Goal: Complete application form

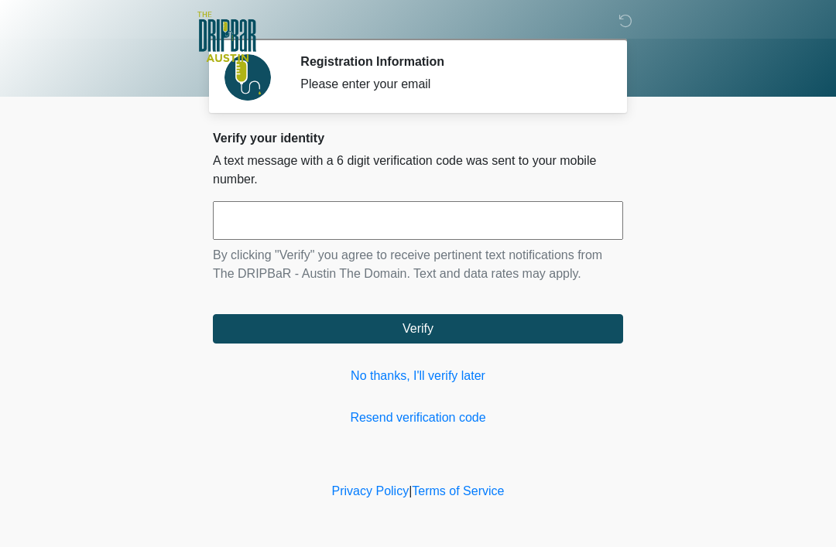
click at [432, 370] on link "No thanks, I'll verify later" at bounding box center [418, 376] width 410 height 19
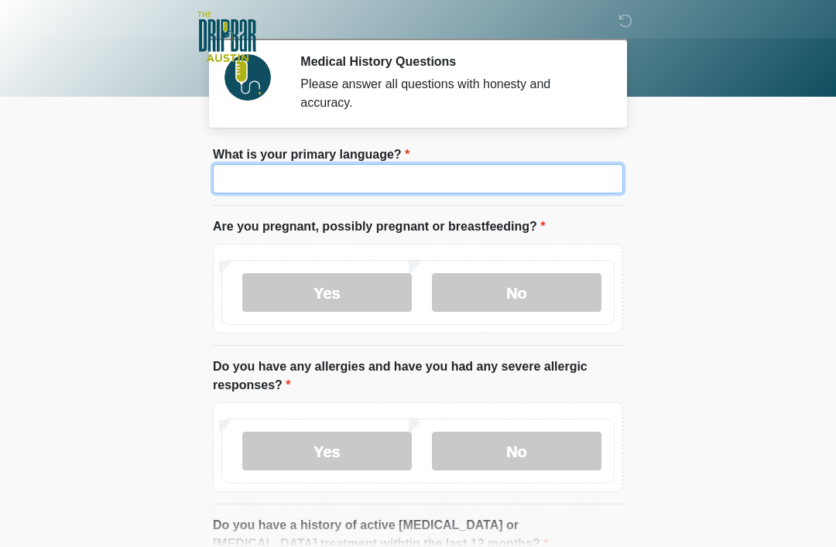
click at [339, 178] on input "What is your primary language?" at bounding box center [418, 178] width 410 height 29
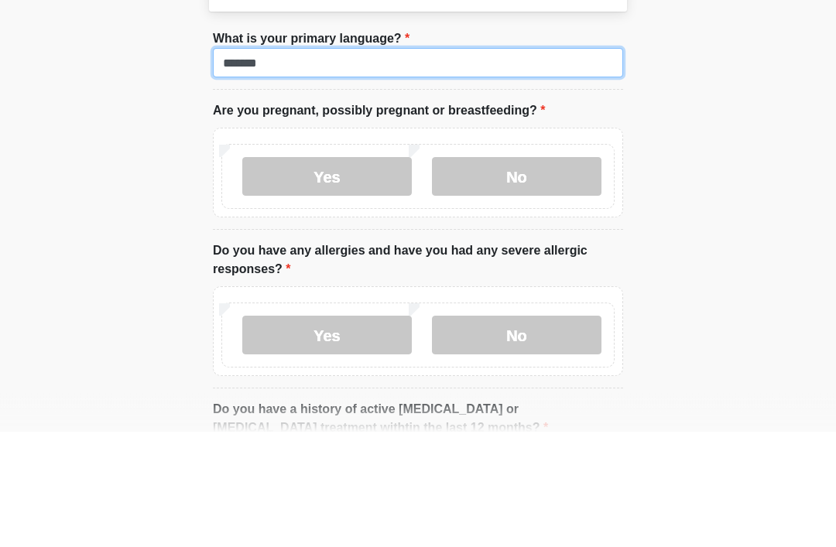
type input "*******"
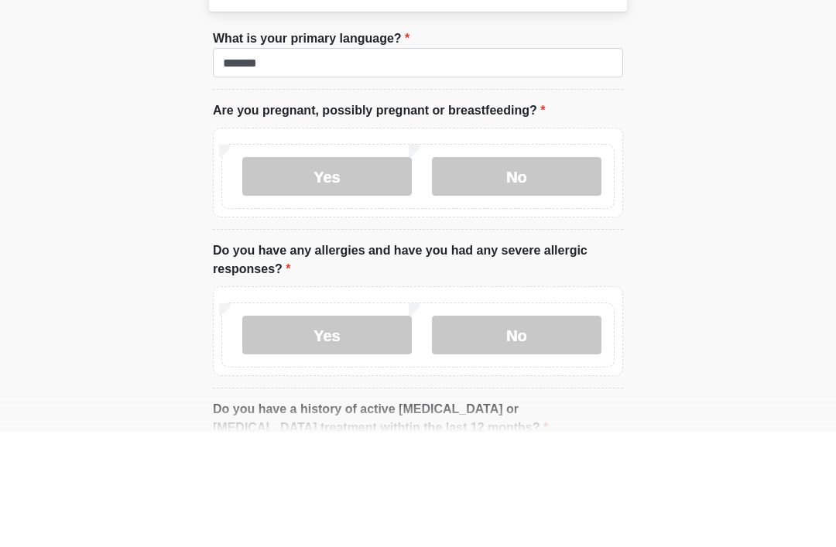
click at [546, 273] on label "No" at bounding box center [517, 292] width 170 height 39
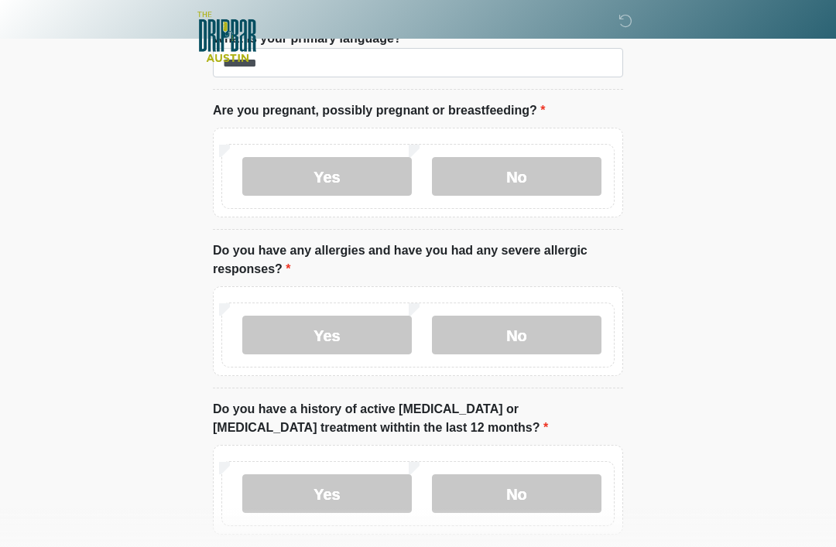
click at [526, 337] on label "No" at bounding box center [517, 335] width 170 height 39
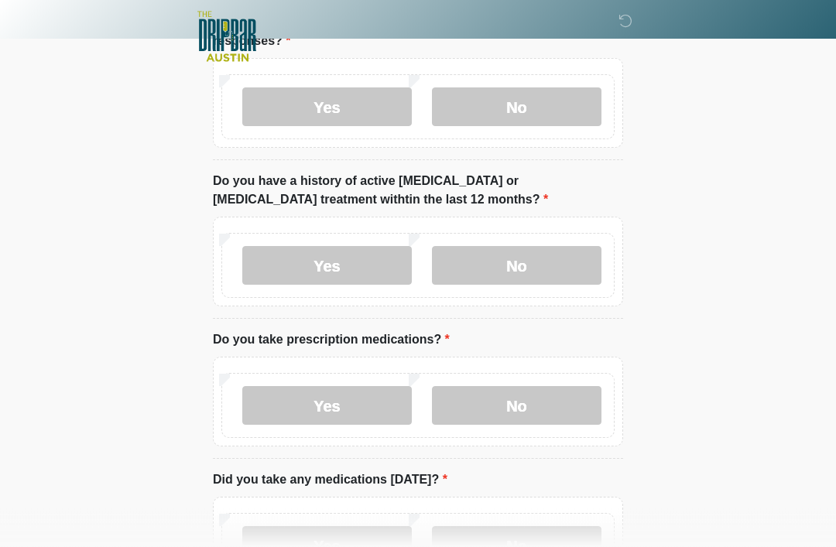
scroll to position [344, 0]
click at [539, 277] on label "No" at bounding box center [517, 266] width 170 height 39
click at [348, 406] on label "Yes" at bounding box center [327, 406] width 170 height 39
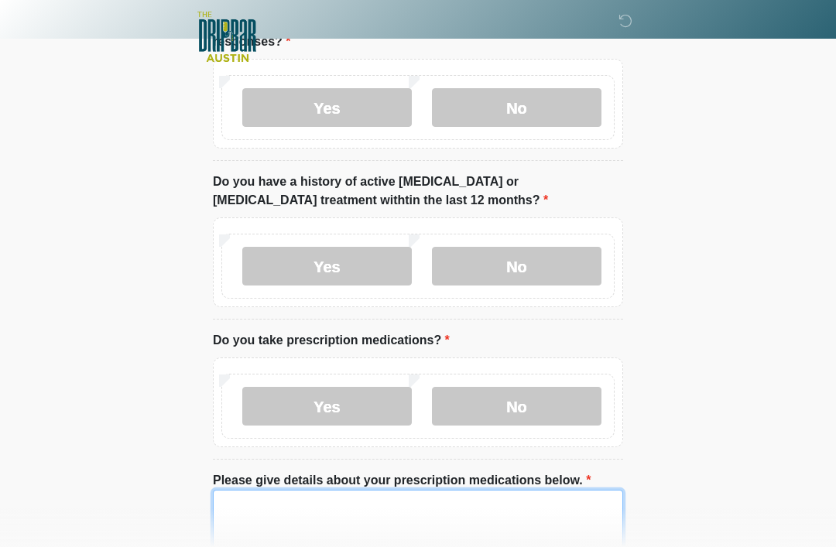
click at [271, 499] on textarea "Please give details about your prescription medications below." at bounding box center [418, 523] width 410 height 67
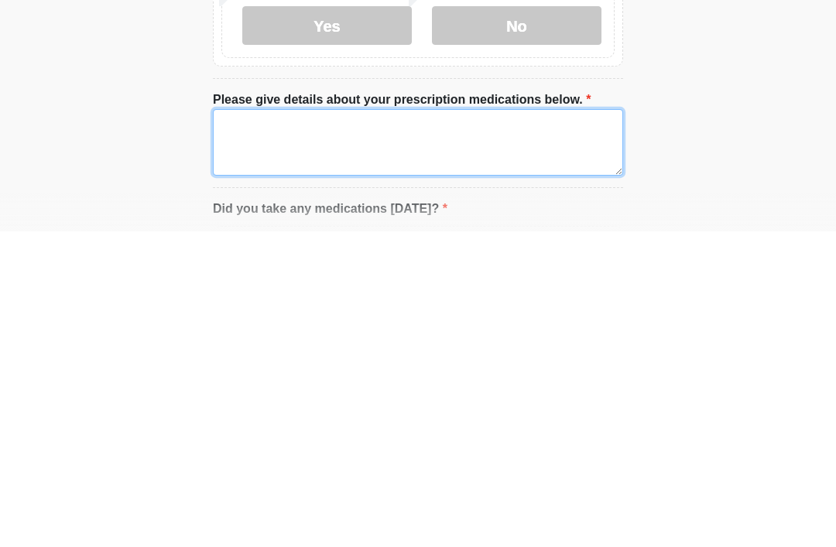
type textarea "*"
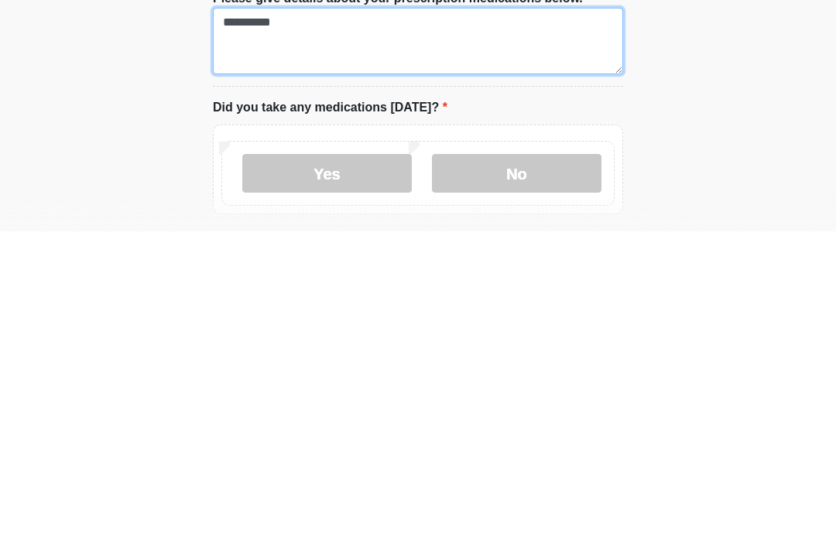
scroll to position [522, 0]
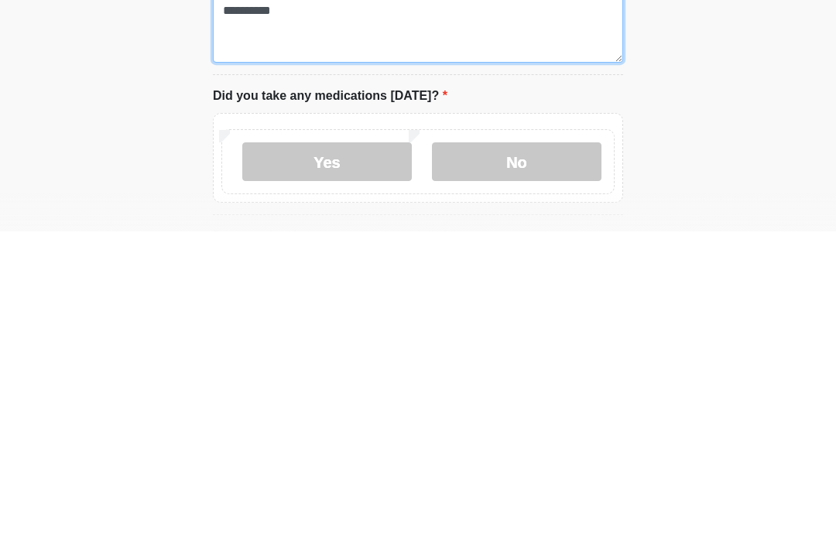
type textarea "**********"
click at [506, 458] on label "No" at bounding box center [517, 477] width 170 height 39
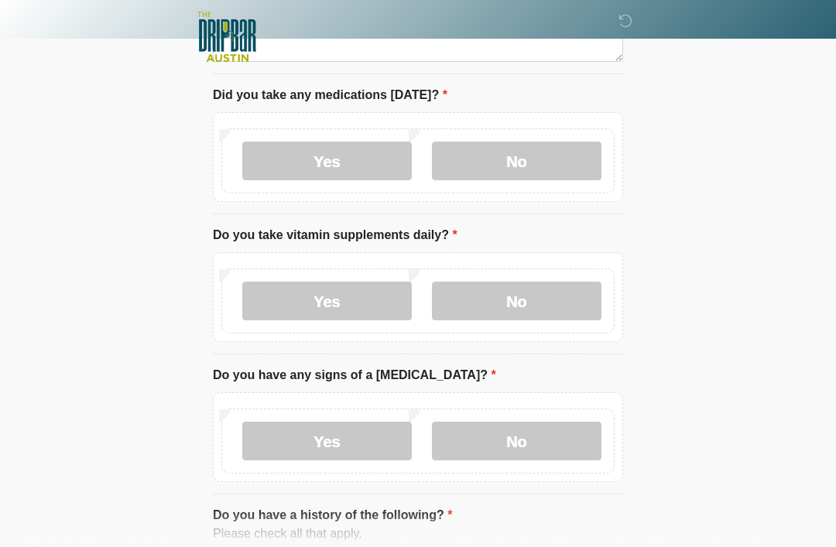
click at [507, 297] on label "No" at bounding box center [517, 301] width 170 height 39
click at [506, 442] on label "No" at bounding box center [517, 441] width 170 height 39
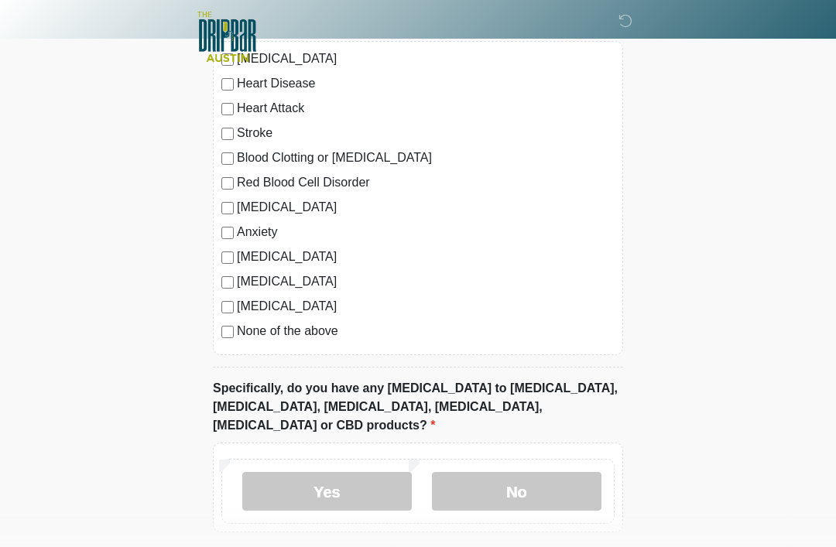
scroll to position [1400, 0]
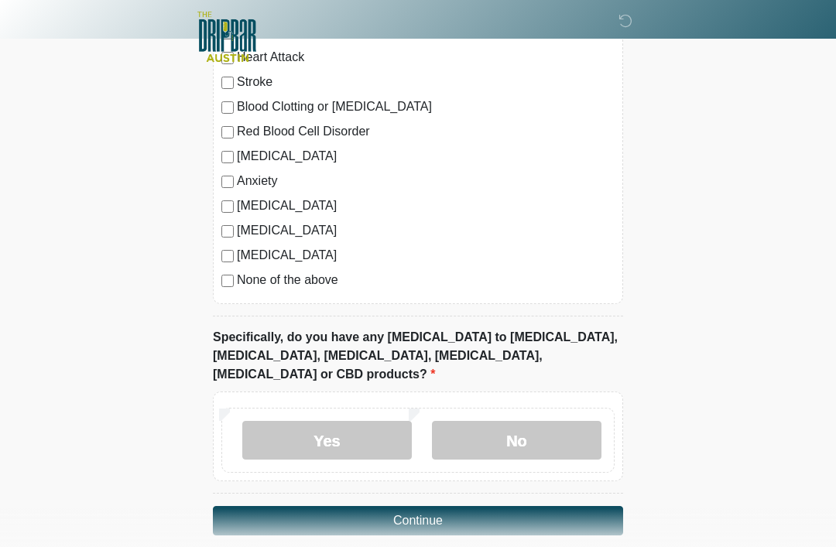
click at [518, 421] on label "No" at bounding box center [517, 440] width 170 height 39
click at [511, 506] on button "Continue" at bounding box center [418, 520] width 410 height 29
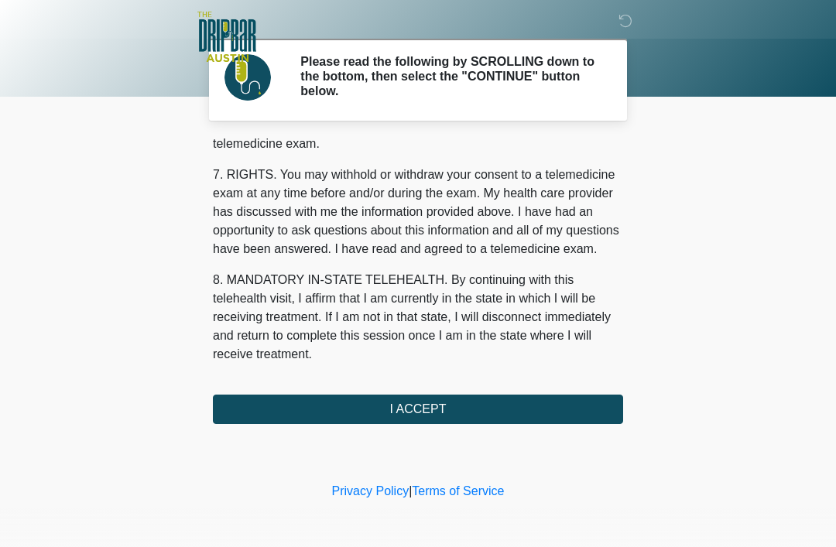
scroll to position [679, 0]
click at [461, 399] on button "I ACCEPT" at bounding box center [418, 409] width 410 height 29
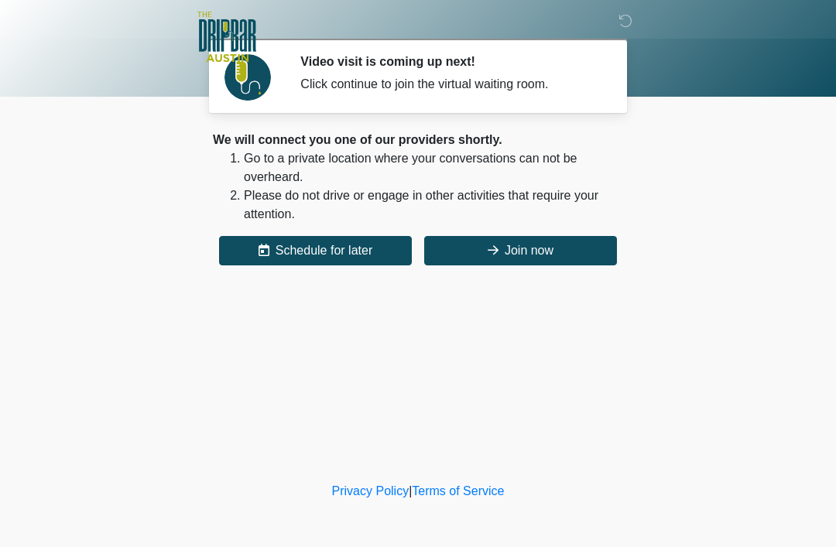
click at [547, 250] on button "Join now" at bounding box center [520, 250] width 193 height 29
